Goal: Task Accomplishment & Management: Manage account settings

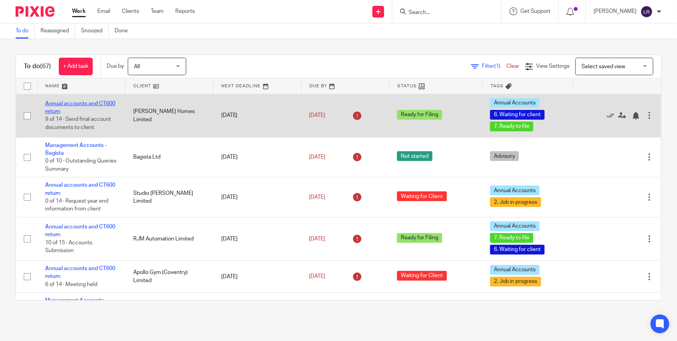
click at [75, 102] on link "Annual accounts and CT600 return" at bounding box center [80, 107] width 70 height 13
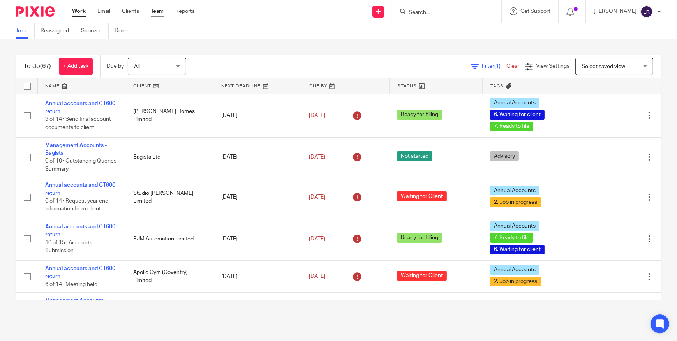
click at [156, 12] on link "Team" at bounding box center [157, 11] width 13 height 8
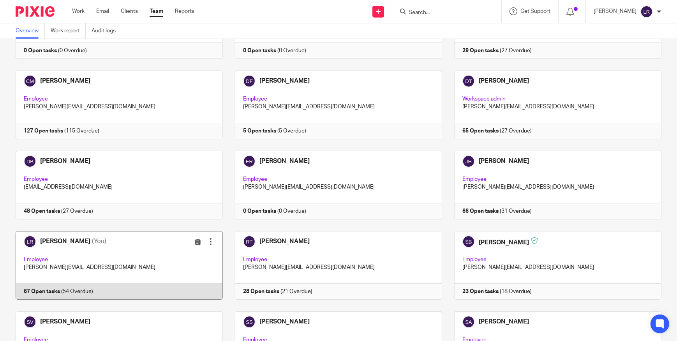
scroll to position [106, 0]
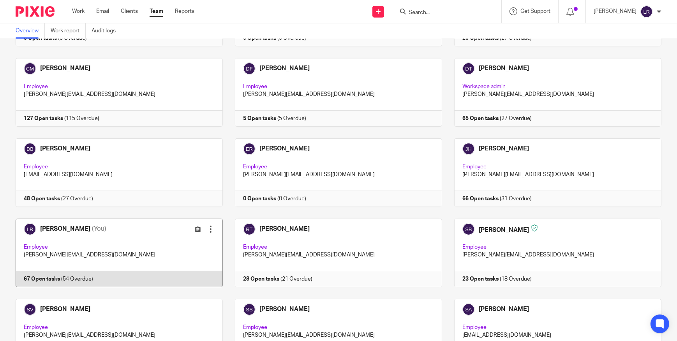
click at [79, 237] on link at bounding box center [113, 252] width 219 height 69
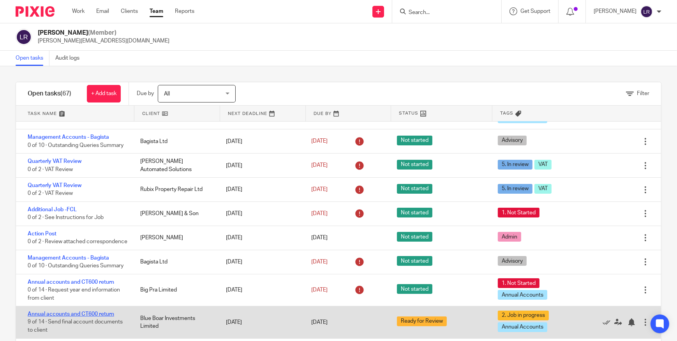
scroll to position [156, 0]
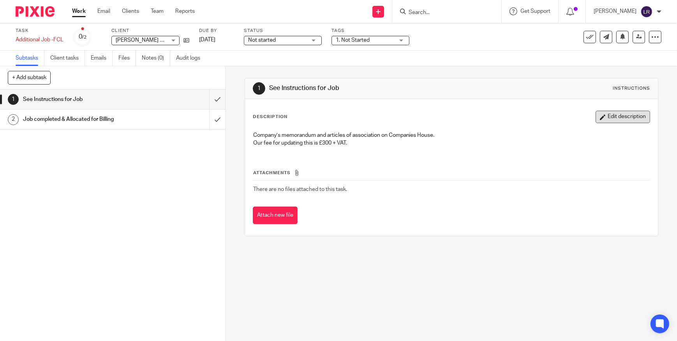
click at [597, 112] on button "Edit description" at bounding box center [622, 117] width 55 height 12
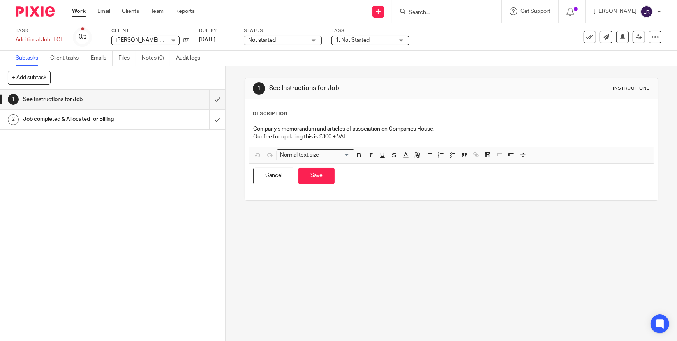
click at [382, 140] on p "Our fee for updating this is £300 + VAT." at bounding box center [451, 137] width 396 height 8
